Goal: Task Accomplishment & Management: Use online tool/utility

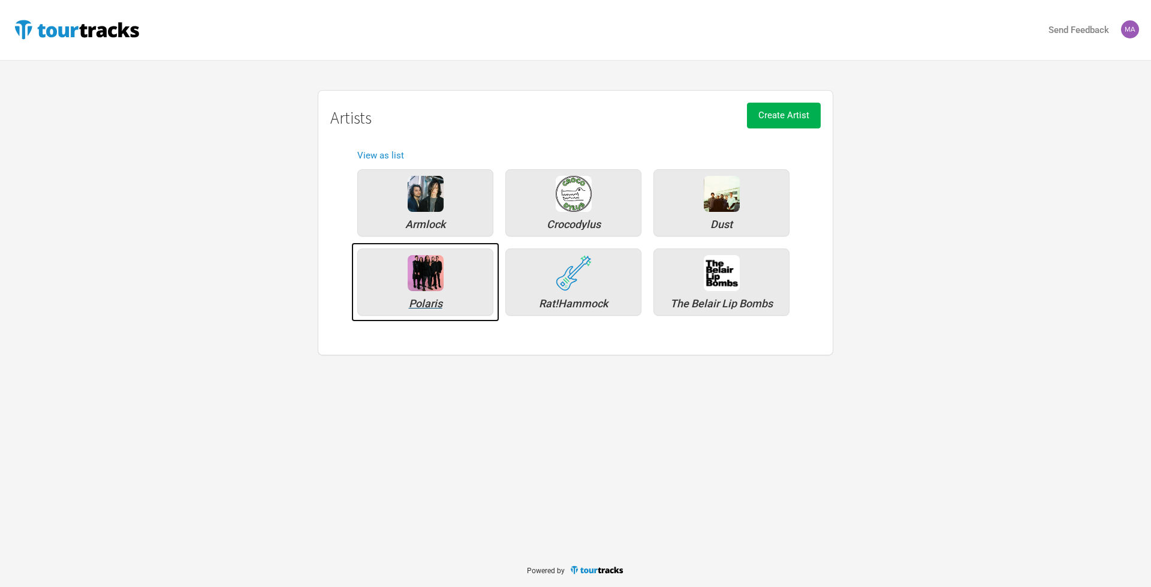
click at [438, 276] on img at bounding box center [426, 273] width 36 height 36
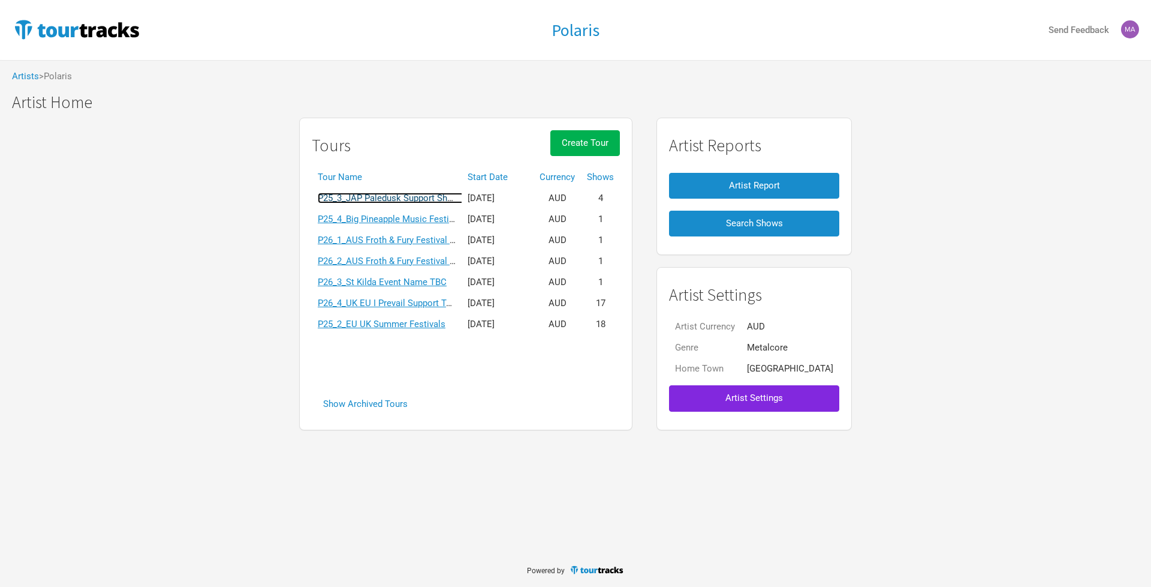
click at [360, 200] on link "P25_3_JAP Paledusk Support Shows" at bounding box center [391, 198] width 146 height 11
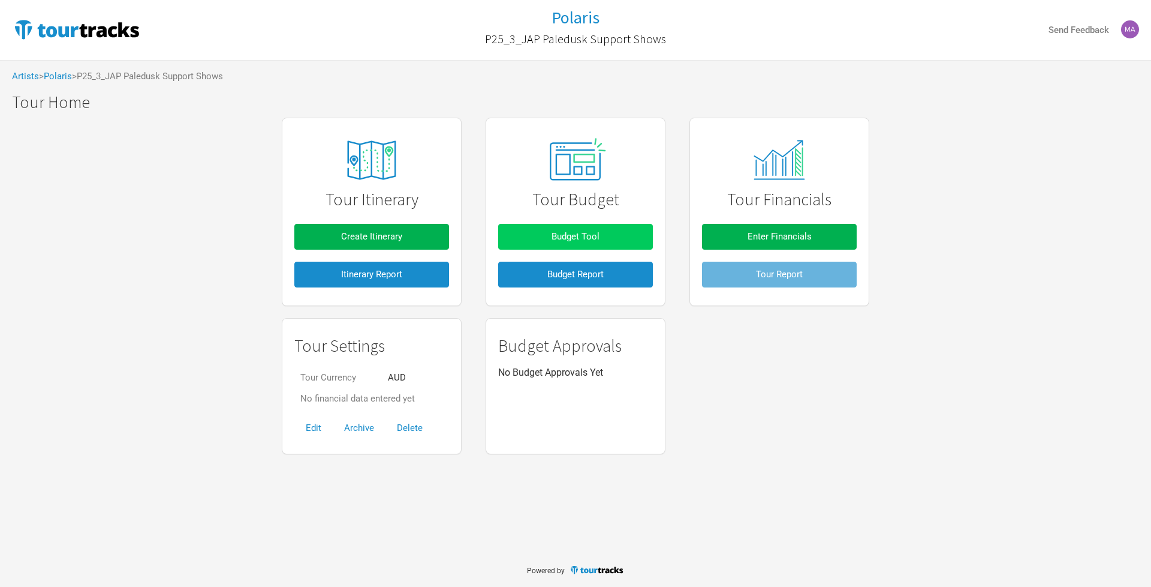
click at [557, 234] on span "Budget Tool" at bounding box center [576, 236] width 48 height 11
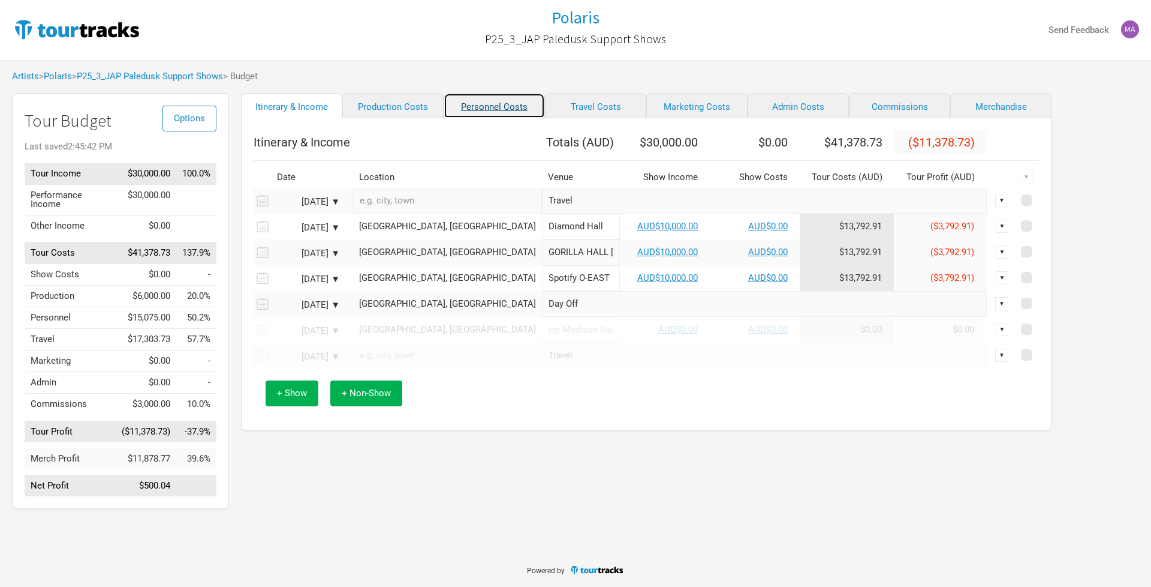
click at [495, 102] on link "Personnel Costs" at bounding box center [494, 105] width 101 height 25
select select "Total Days"
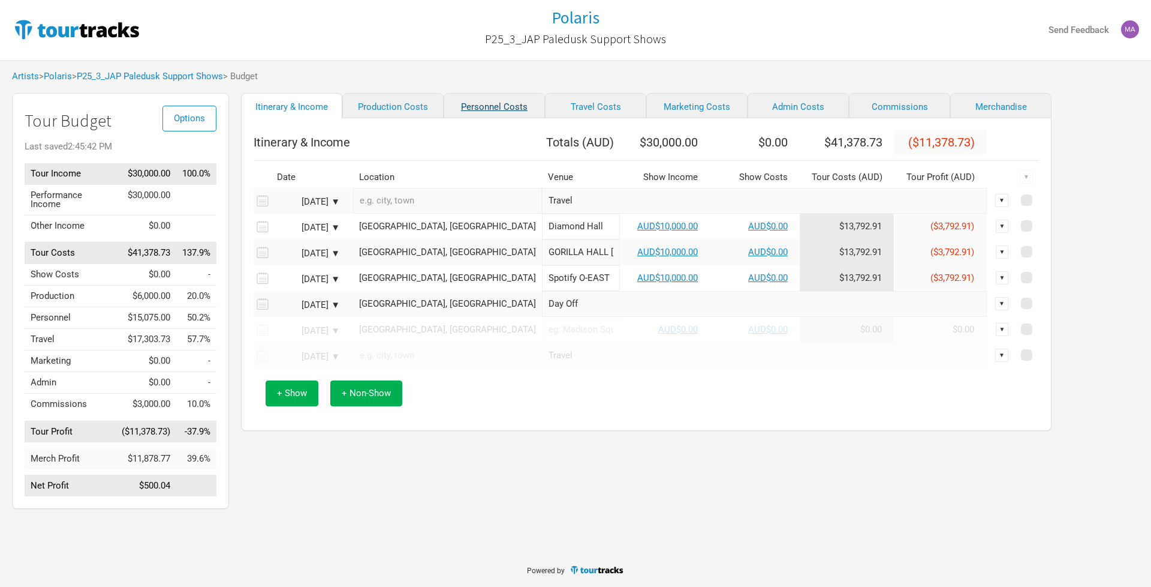
select select "Total Days"
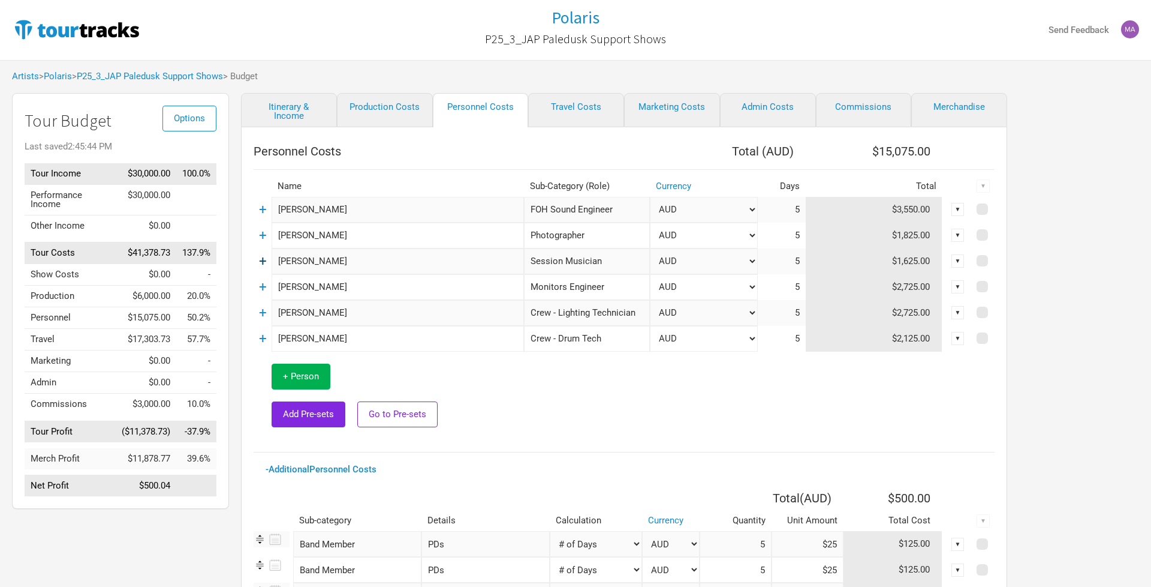
click at [265, 261] on link "+" at bounding box center [263, 261] width 8 height 16
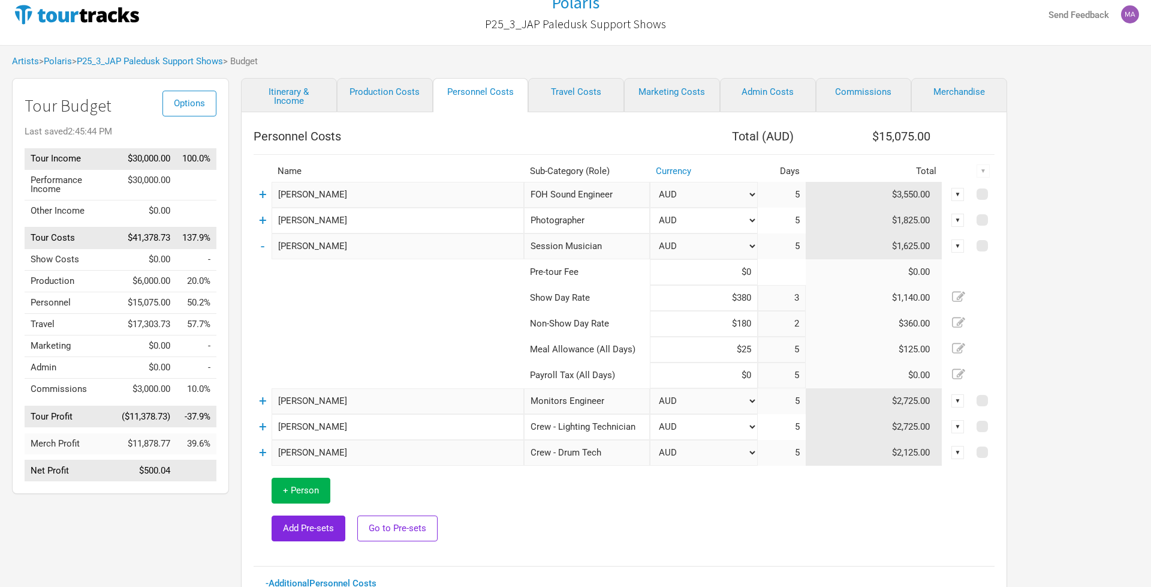
scroll to position [11, 0]
